Goal: Complete application form

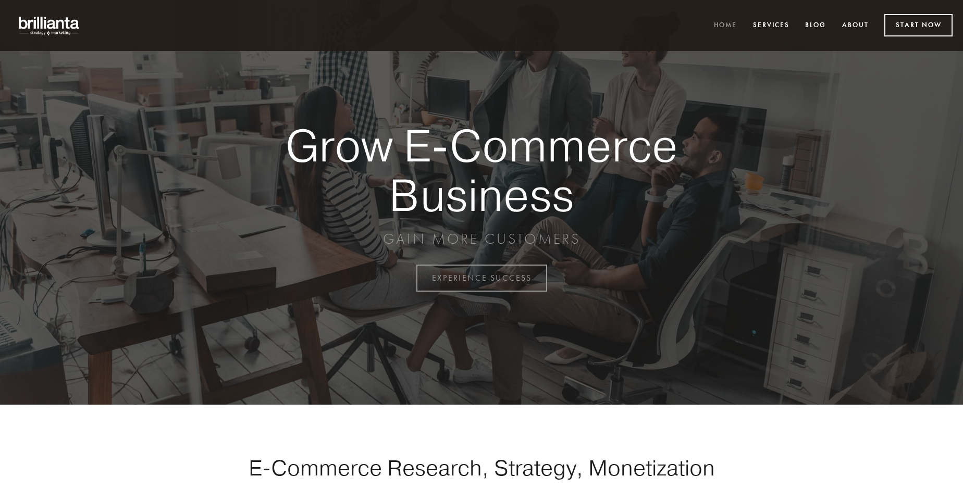
scroll to position [2731, 0]
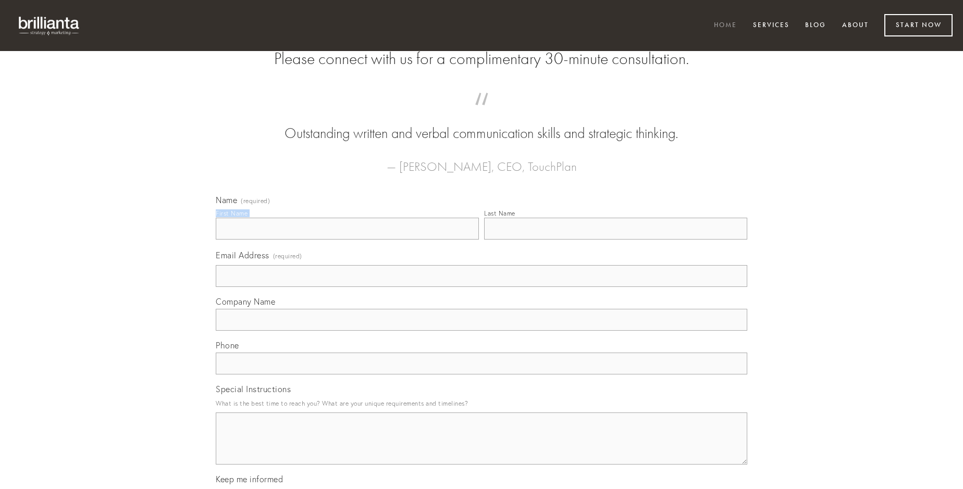
type input "[PERSON_NAME]"
click at [615, 240] on input "Last Name" at bounding box center [615, 229] width 263 height 22
type input "[PERSON_NAME]"
click at [481, 287] on input "Email Address (required)" at bounding box center [481, 276] width 531 height 22
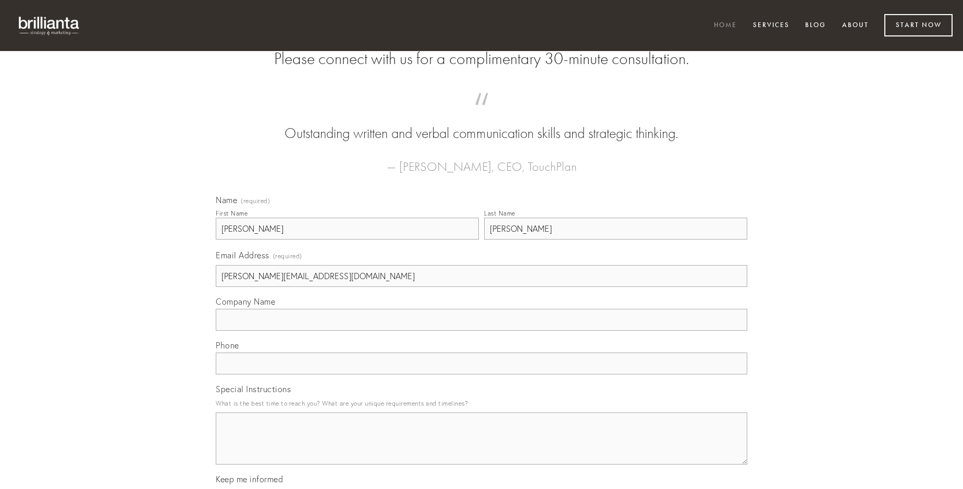
type input "[PERSON_NAME][EMAIL_ADDRESS][DOMAIN_NAME]"
click at [481, 331] on input "Company Name" at bounding box center [481, 320] width 531 height 22
type input "bellicus"
click at [481, 375] on input "text" at bounding box center [481, 364] width 531 height 22
click at [481, 448] on textarea "Special Instructions" at bounding box center [481, 439] width 531 height 52
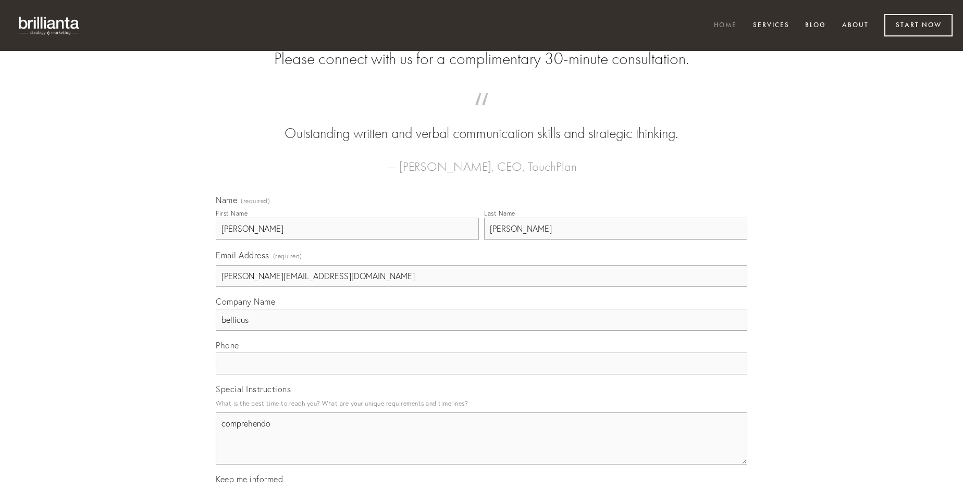
type textarea "comprehendo"
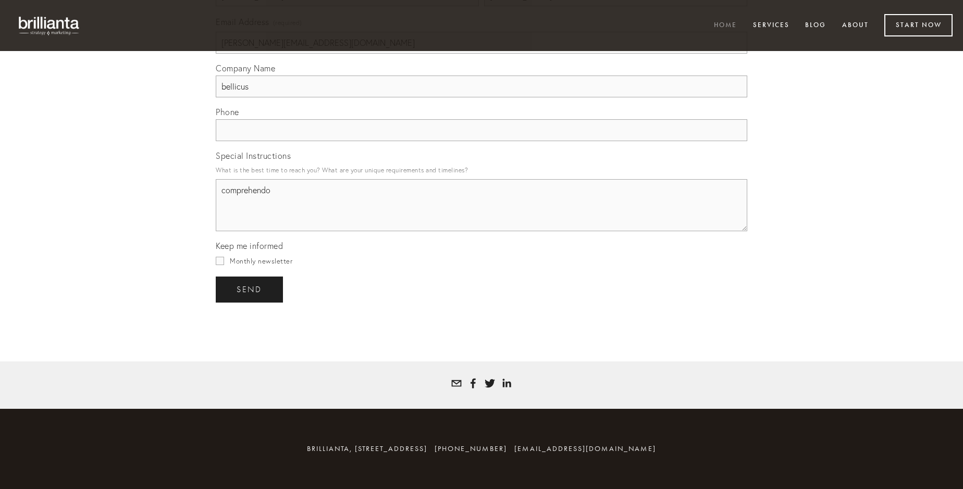
click at [250, 289] on span "send" at bounding box center [249, 289] width 26 height 9
